Goal: Information Seeking & Learning: Learn about a topic

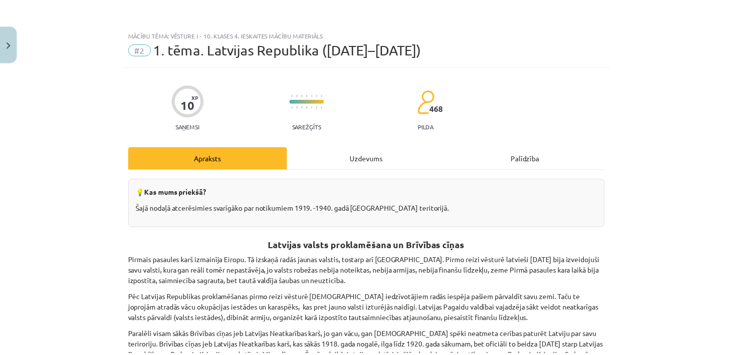
scroll to position [263, 0]
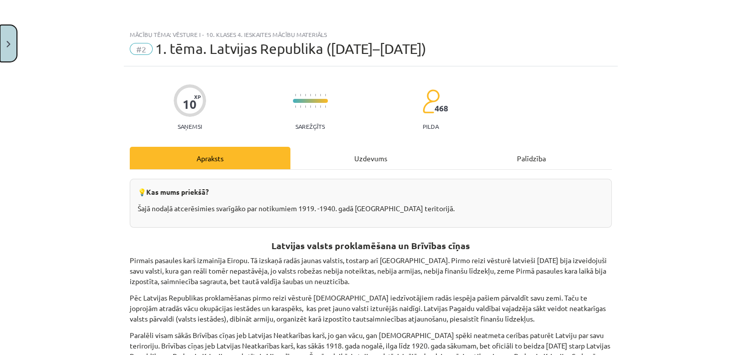
click at [7, 38] on button "Close" at bounding box center [8, 43] width 17 height 37
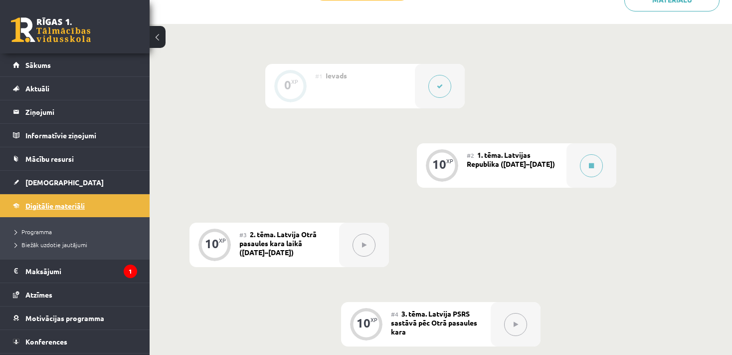
click at [110, 199] on link "Digitālie materiāli" at bounding box center [75, 205] width 124 height 23
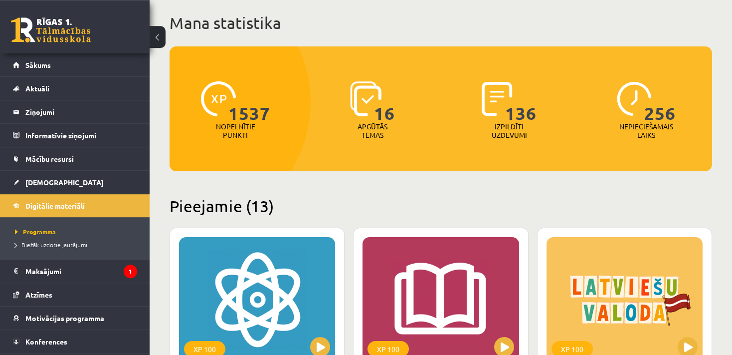
scroll to position [263, 0]
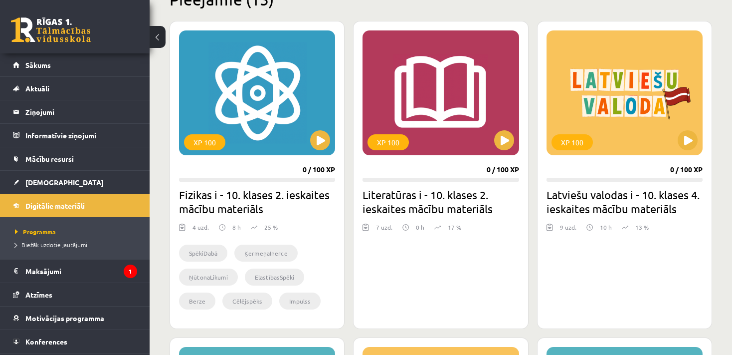
click at [310, 156] on div "XP 100 0 / 100 XP Fizikas i - 10. klases 2. ieskaites mācību materiāls 4 uzd. 8…" at bounding box center [257, 175] width 175 height 308
click at [318, 148] on button at bounding box center [320, 140] width 20 height 20
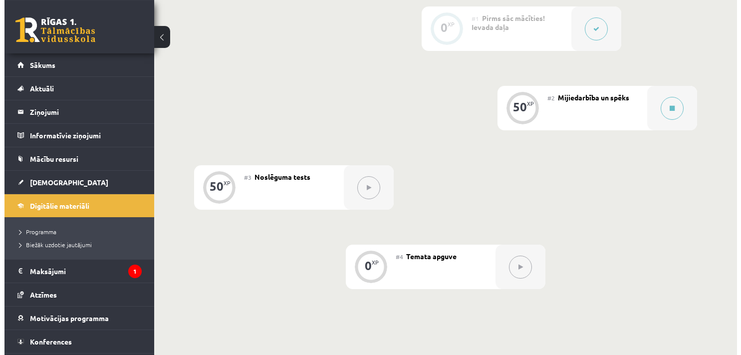
scroll to position [316, 0]
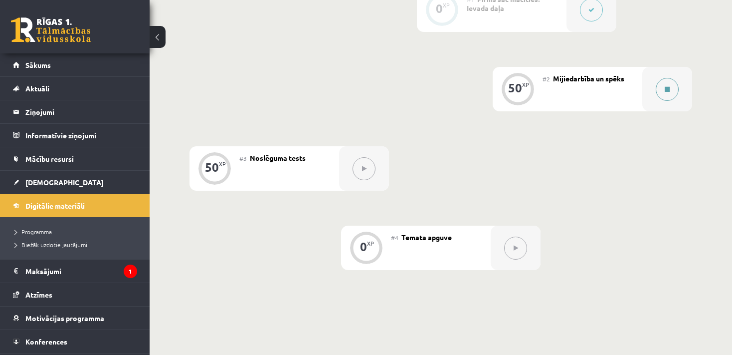
click at [669, 96] on button at bounding box center [667, 89] width 23 height 23
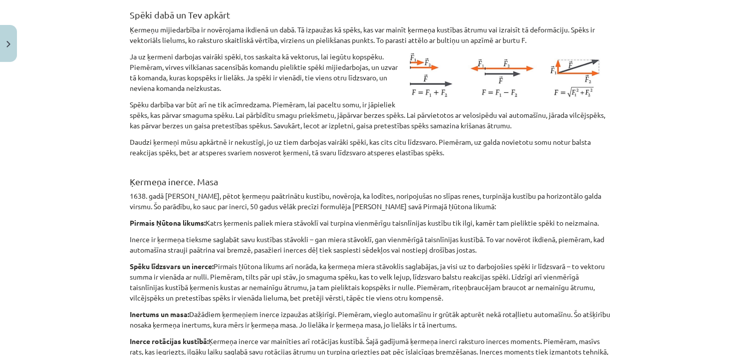
scroll to position [136, 0]
